Goal: Information Seeking & Learning: Learn about a topic

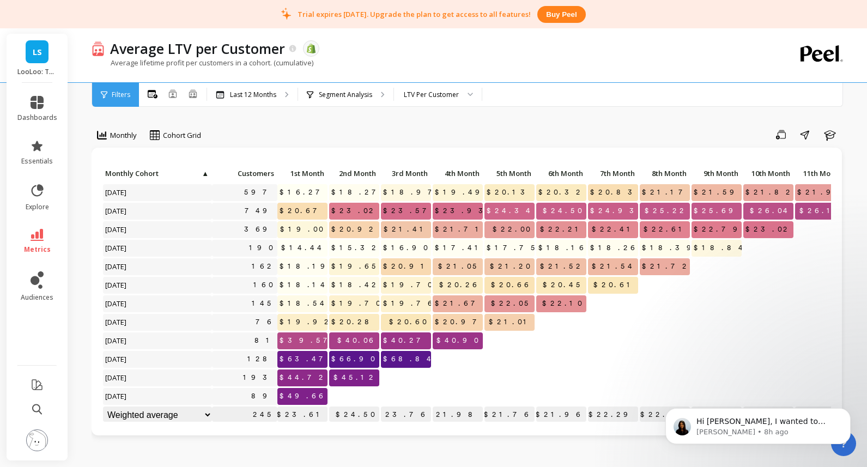
click at [44, 48] on link "LS" at bounding box center [37, 51] width 23 height 23
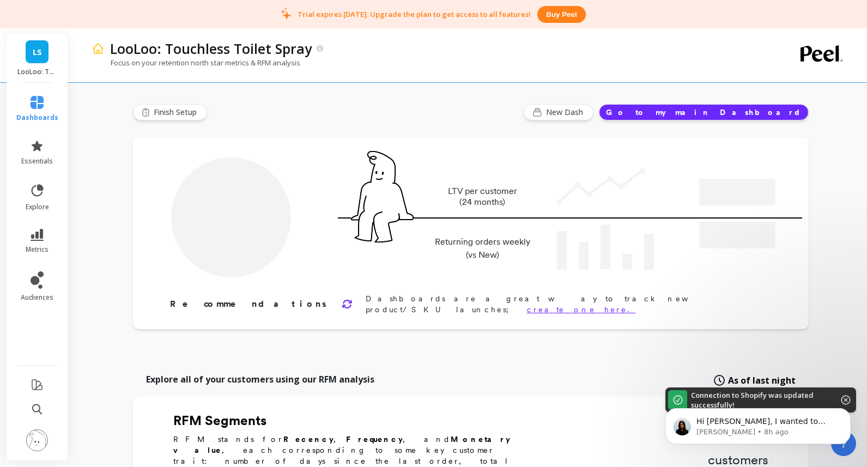
type input "Champions"
type input "709"
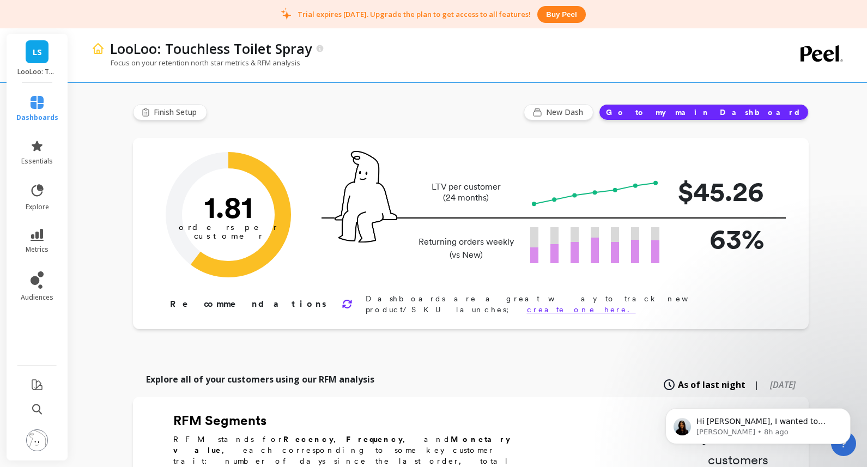
click at [33, 59] on link "LS" at bounding box center [37, 51] width 23 height 23
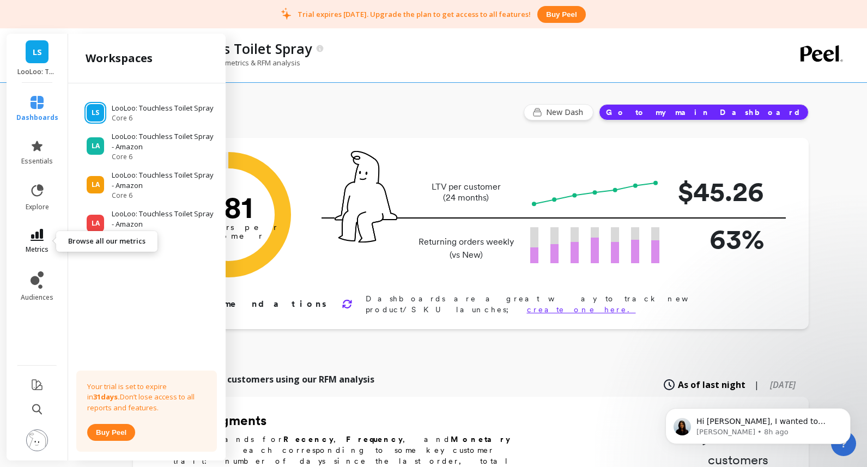
click at [43, 238] on icon at bounding box center [37, 235] width 13 height 12
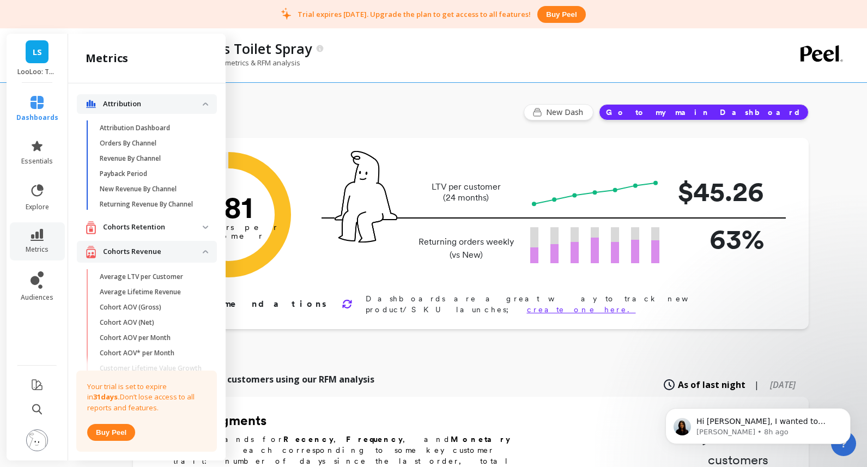
scroll to position [168, 0]
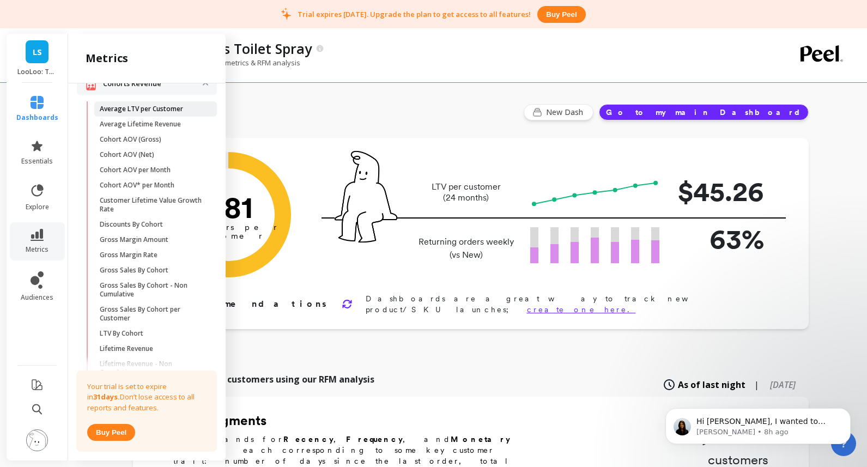
click at [154, 112] on p "Average LTV per Customer" at bounding box center [141, 109] width 83 height 9
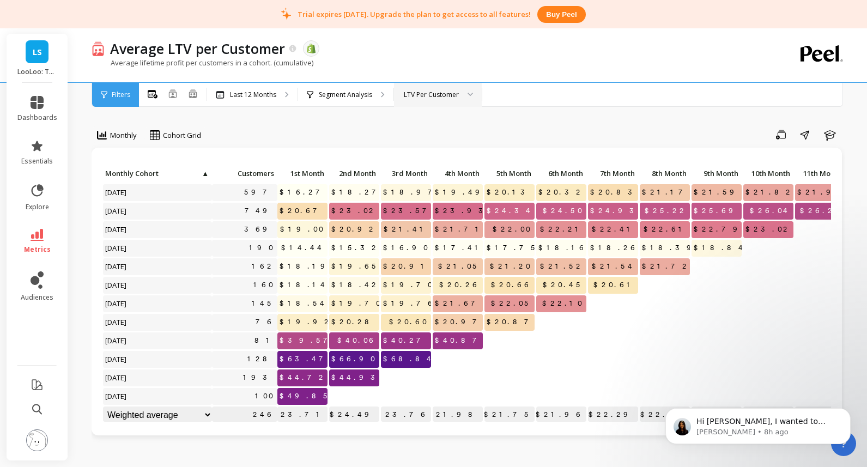
click at [417, 94] on div "LTV Per Customer" at bounding box center [431, 94] width 55 height 10
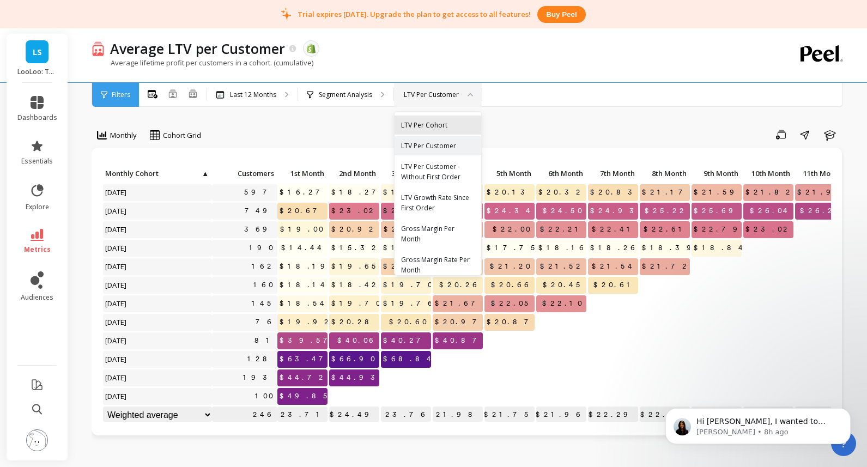
click at [424, 127] on div "LTV Per Cohort" at bounding box center [438, 125] width 74 height 10
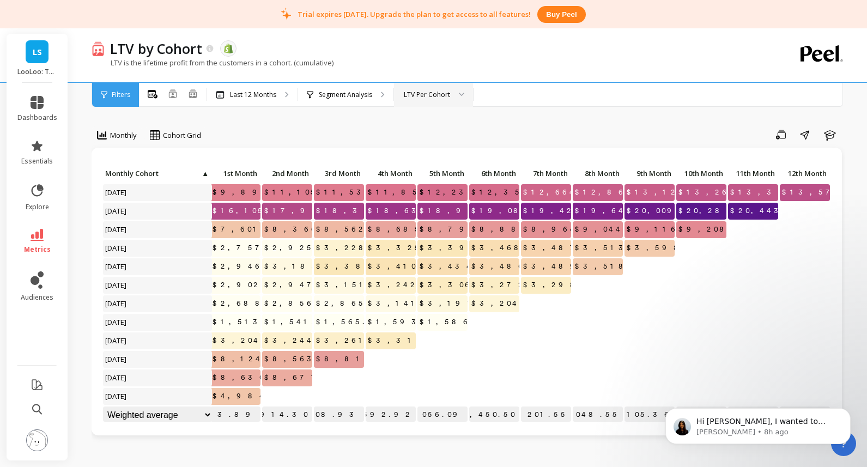
scroll to position [1, 67]
click at [409, 97] on div "LTV Per Cohort" at bounding box center [427, 94] width 46 height 10
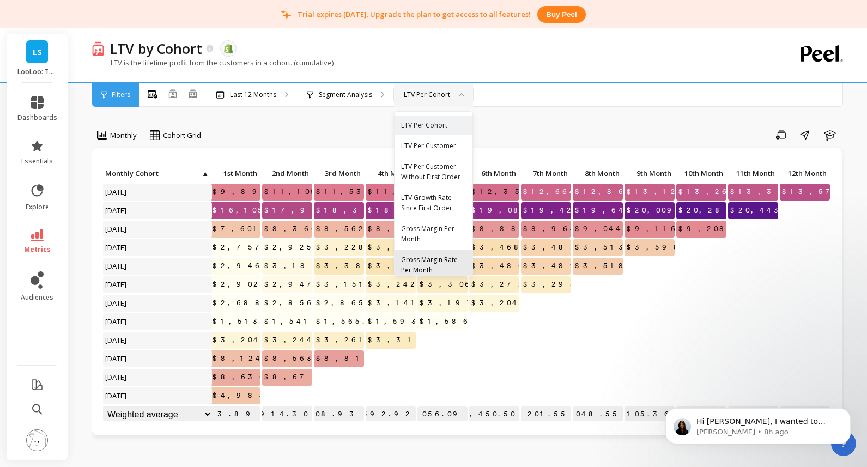
scroll to position [8, 0]
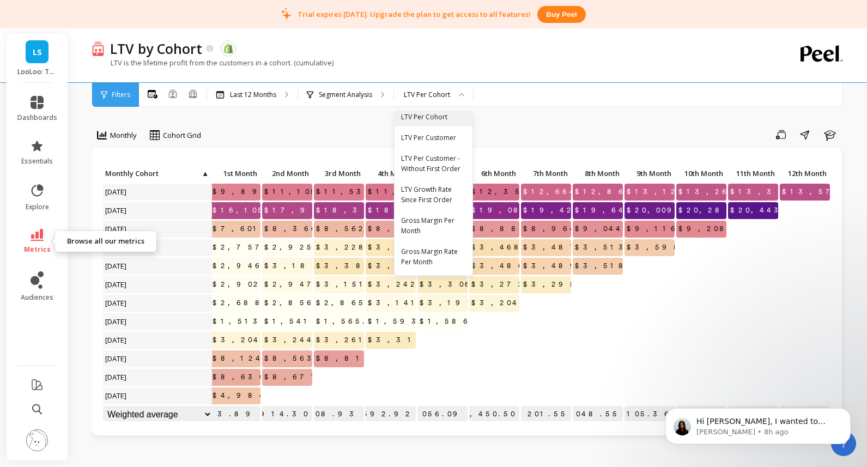
click at [42, 238] on icon at bounding box center [37, 235] width 13 height 12
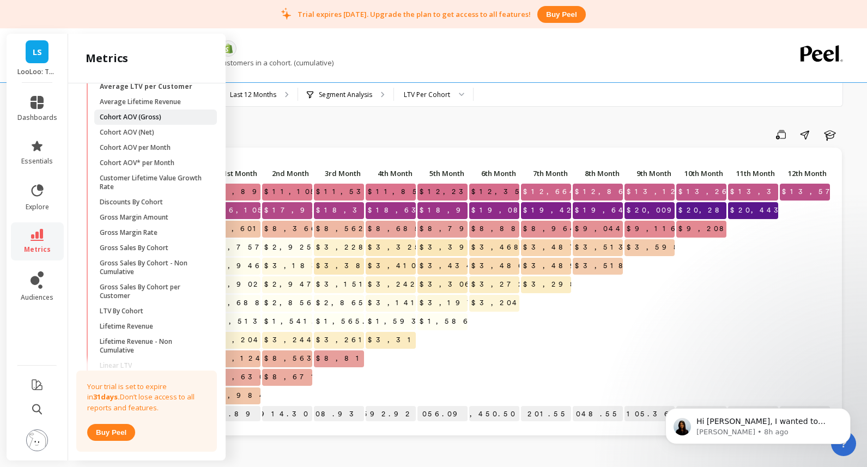
scroll to position [155, 0]
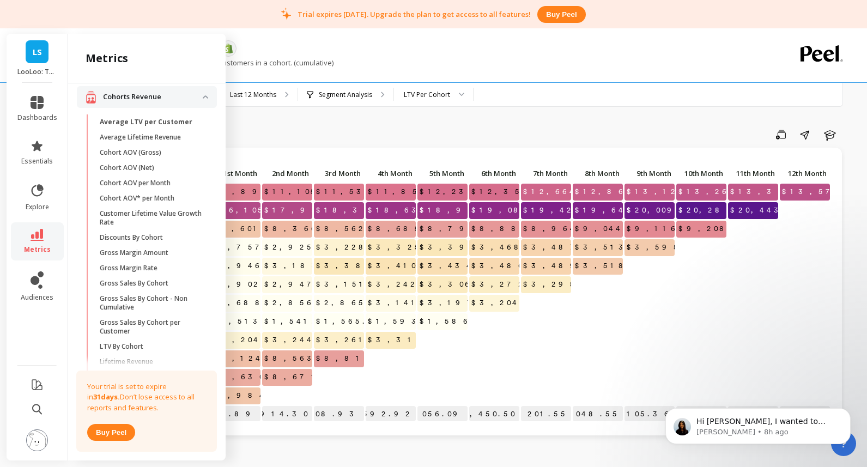
click at [134, 140] on p "Average Lifetime Revenue" at bounding box center [140, 137] width 81 height 9
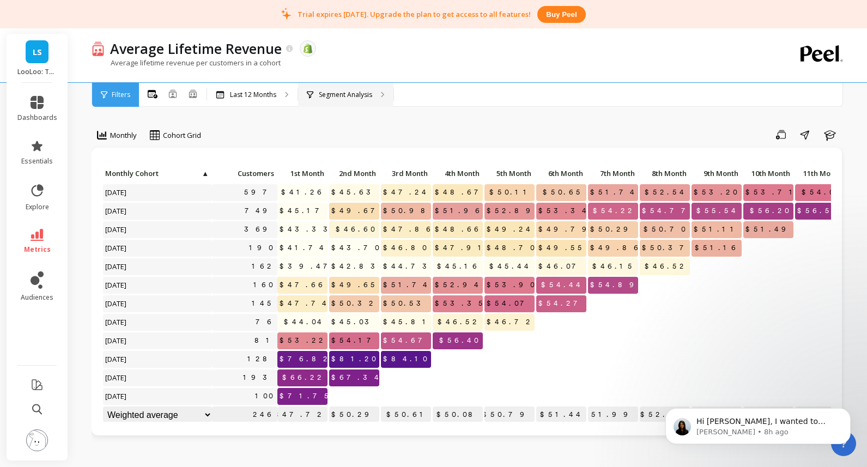
click at [351, 97] on p "Segment Analysis" at bounding box center [345, 95] width 53 height 9
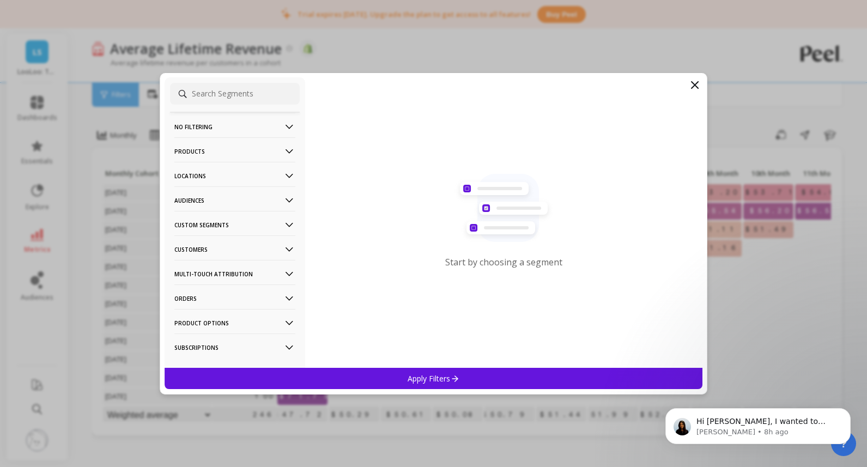
click at [699, 86] on icon at bounding box center [695, 85] width 13 height 13
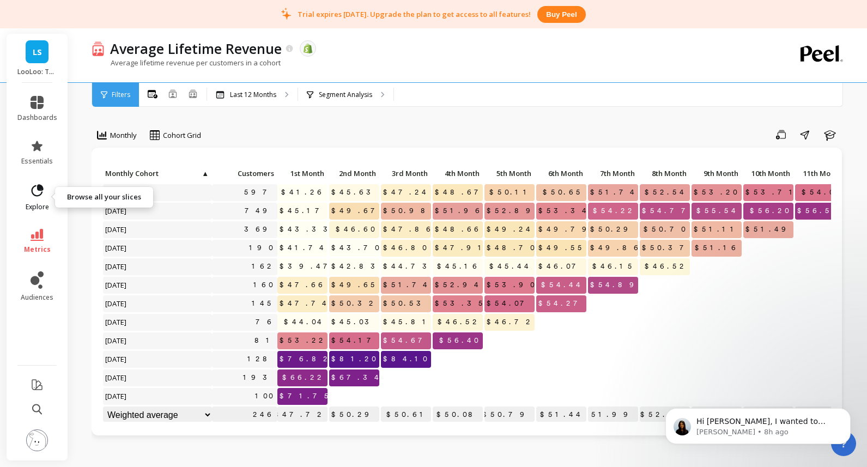
click at [41, 210] on span "explore" at bounding box center [37, 207] width 23 height 9
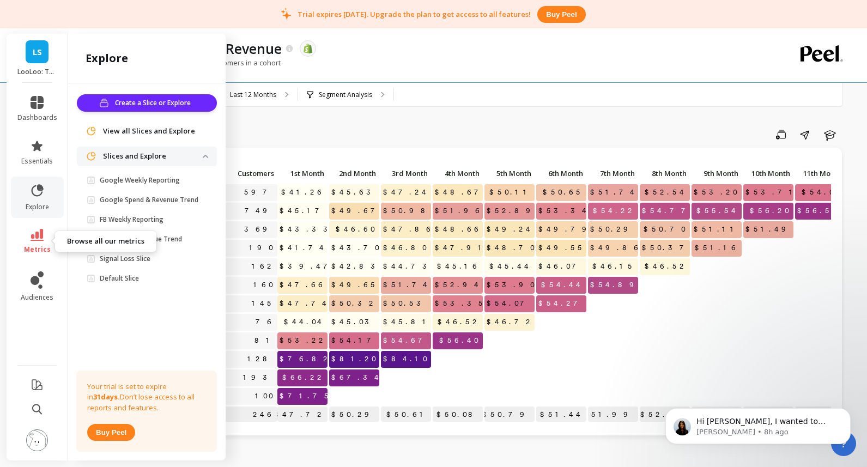
click at [37, 230] on icon at bounding box center [37, 235] width 13 height 12
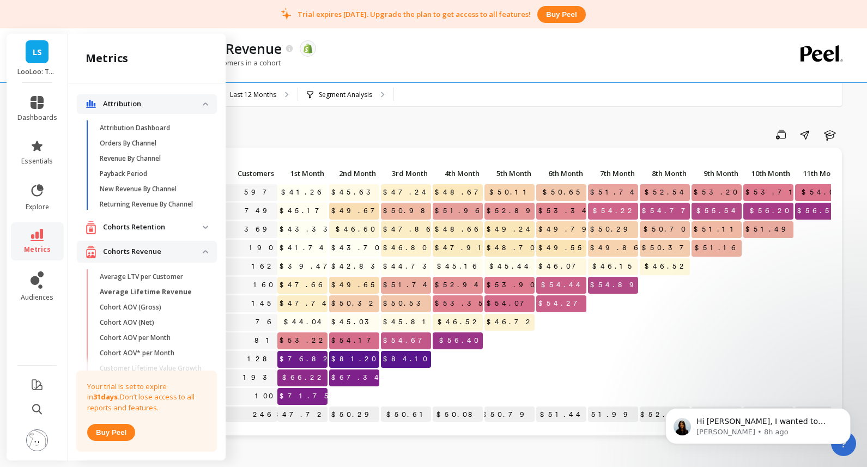
scroll to position [155, 0]
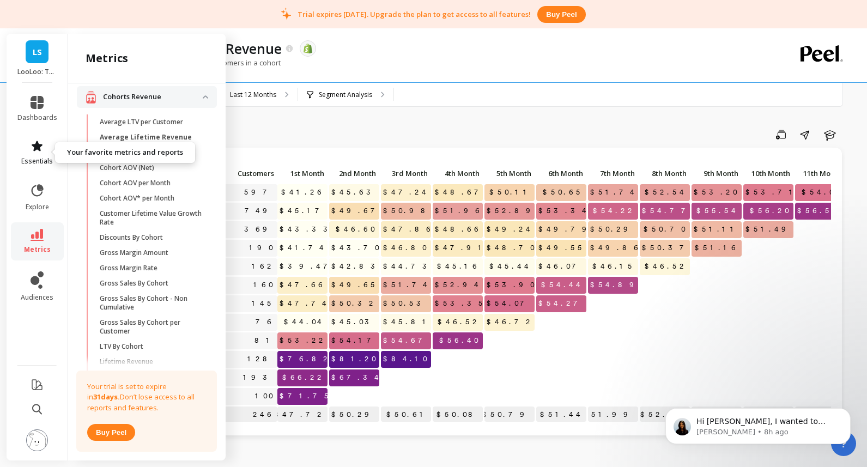
click at [47, 151] on link "essentials" at bounding box center [37, 153] width 40 height 26
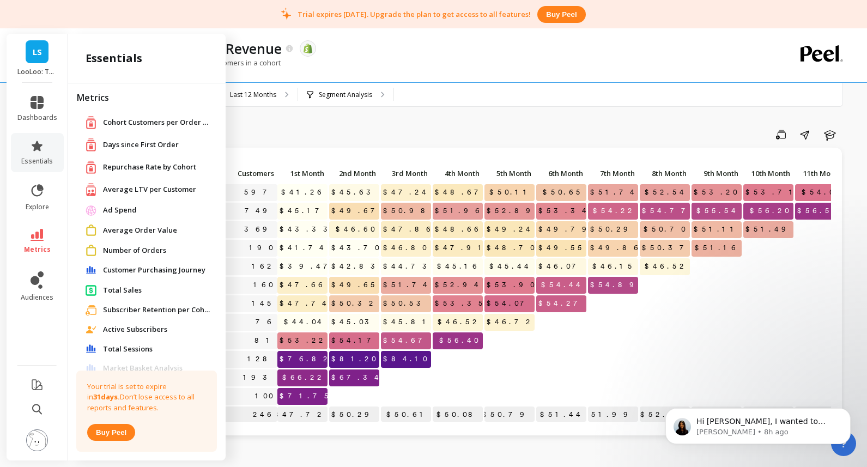
scroll to position [4, 0]
click at [132, 190] on span "Average LTV per Customer" at bounding box center [149, 188] width 93 height 11
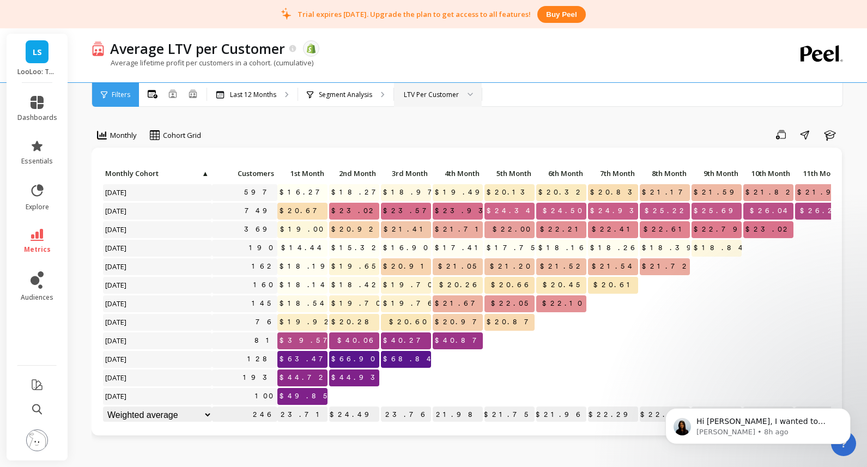
click at [433, 95] on div "LTV Per Customer" at bounding box center [431, 94] width 55 height 10
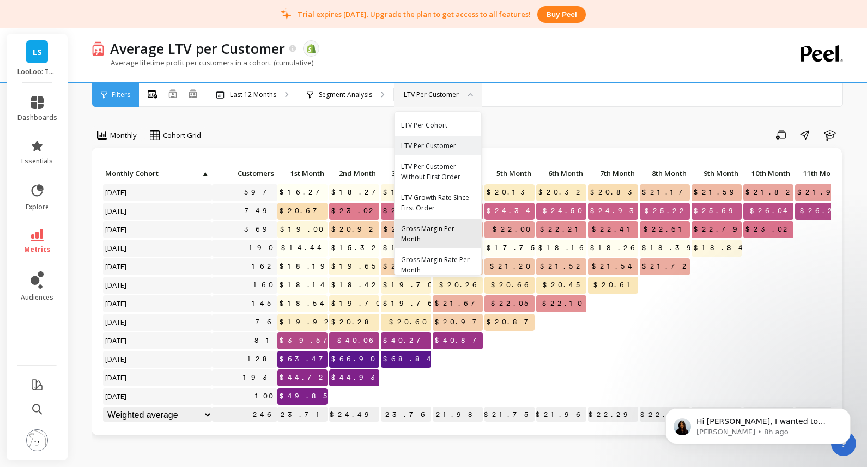
scroll to position [8, 0]
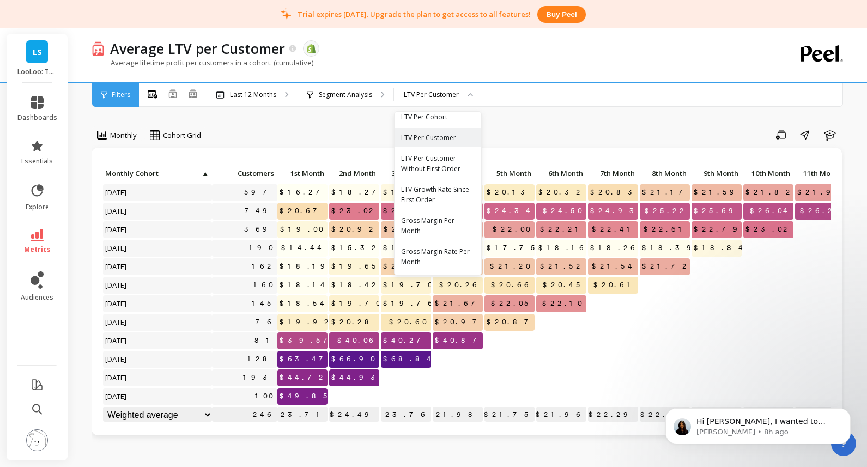
click at [295, 143] on div "Save Share Learn" at bounding box center [527, 134] width 637 height 17
